Goal: Find specific page/section: Find specific page/section

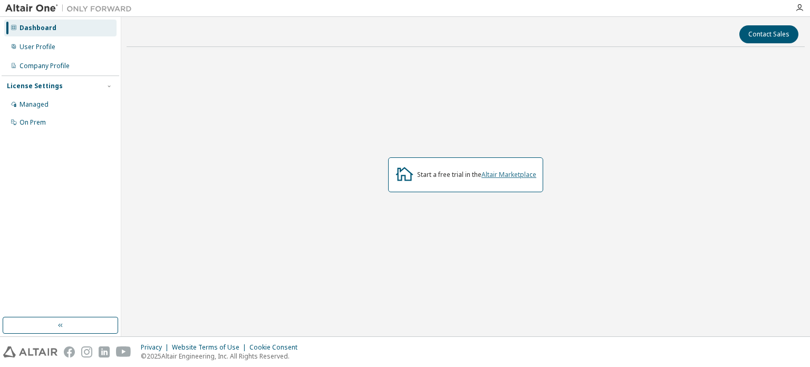
click at [517, 174] on link "Altair Marketplace" at bounding box center [509, 174] width 55 height 9
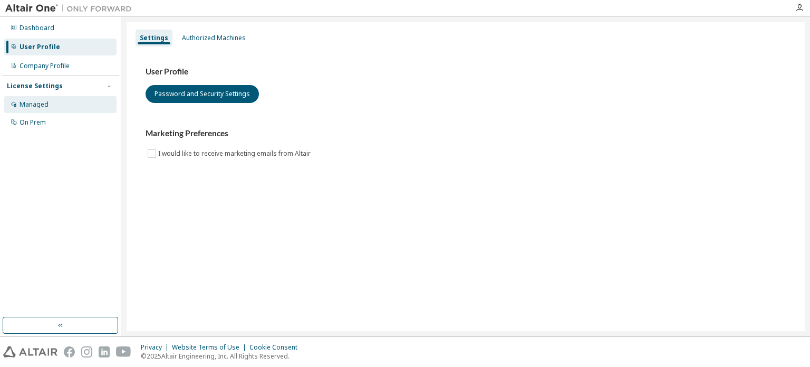
click at [77, 107] on div "Managed" at bounding box center [60, 104] width 112 height 17
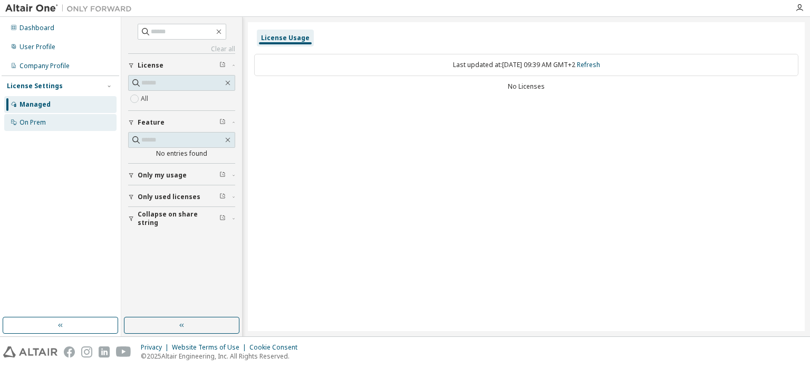
click at [55, 123] on div "On Prem" at bounding box center [60, 122] width 112 height 17
